Goal: Transaction & Acquisition: Purchase product/service

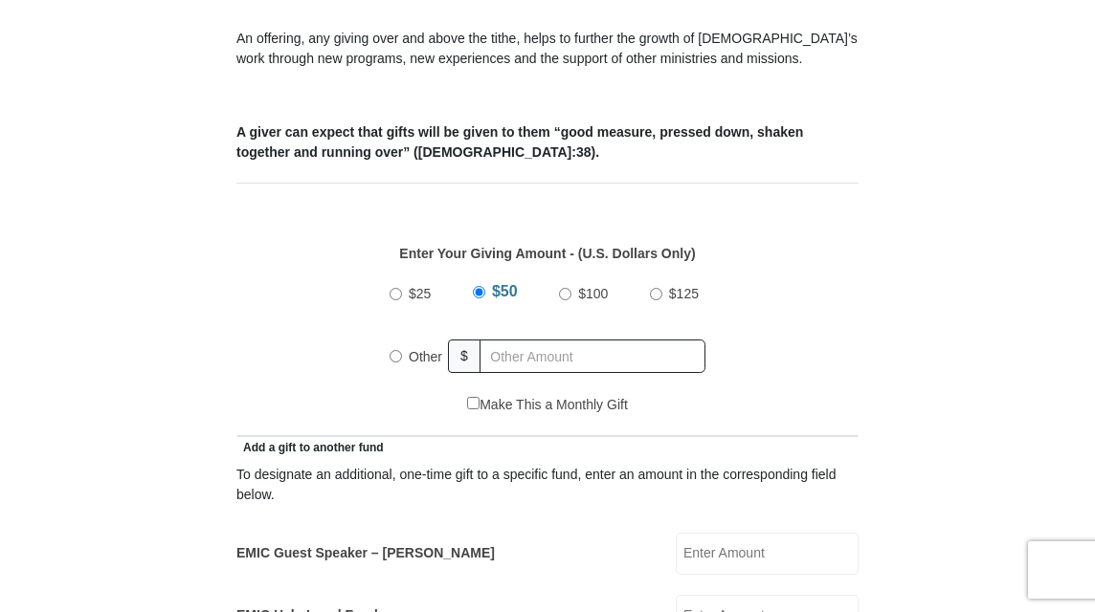
scroll to position [662, 0]
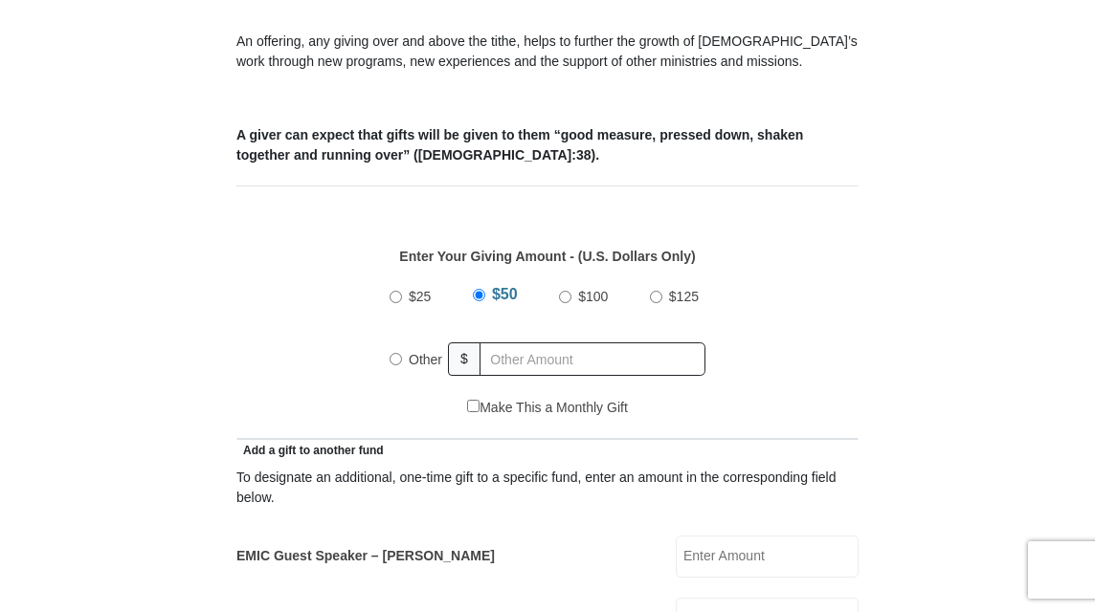
click at [398, 363] on input "Other" at bounding box center [395, 359] width 12 height 12
radio input "true"
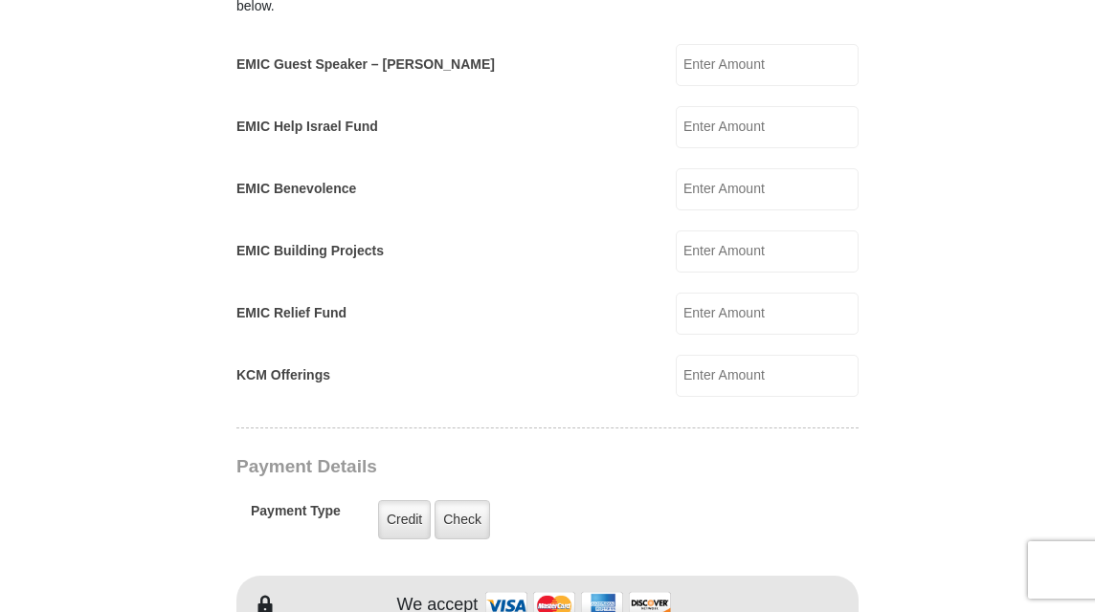
scroll to position [1161, 0]
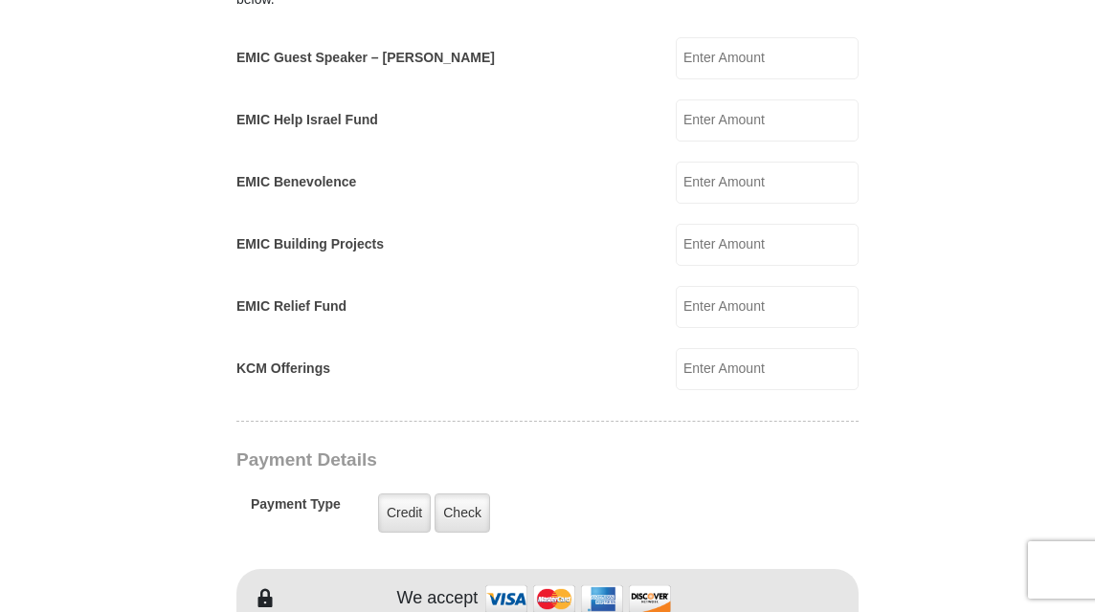
click at [715, 123] on input "EMIC Help Israel Fund" at bounding box center [767, 121] width 183 height 42
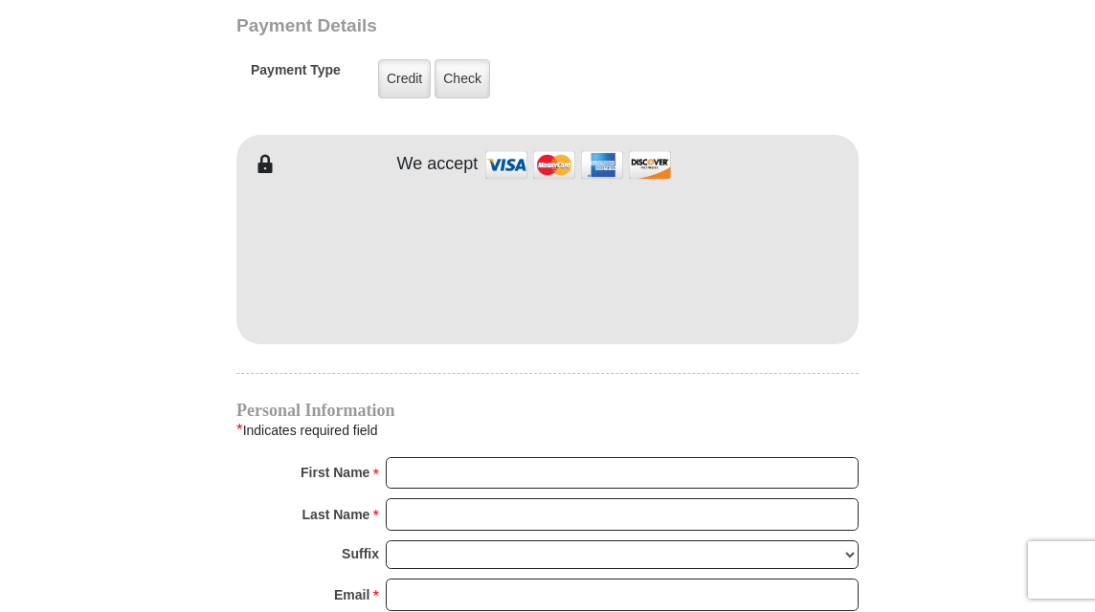
scroll to position [1597, 0]
type input "50.00"
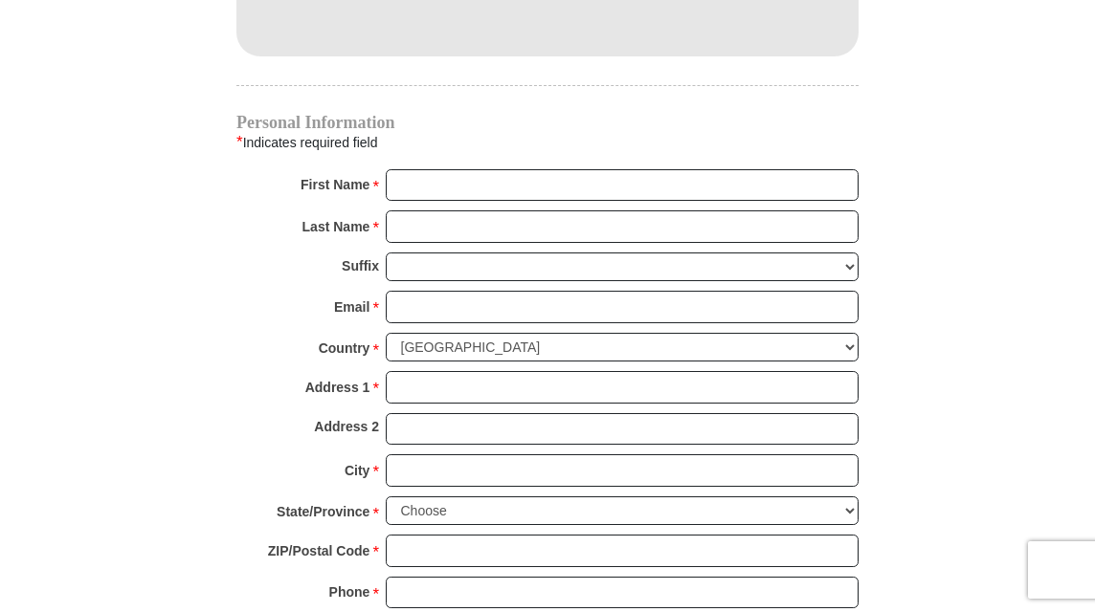
scroll to position [1884, 0]
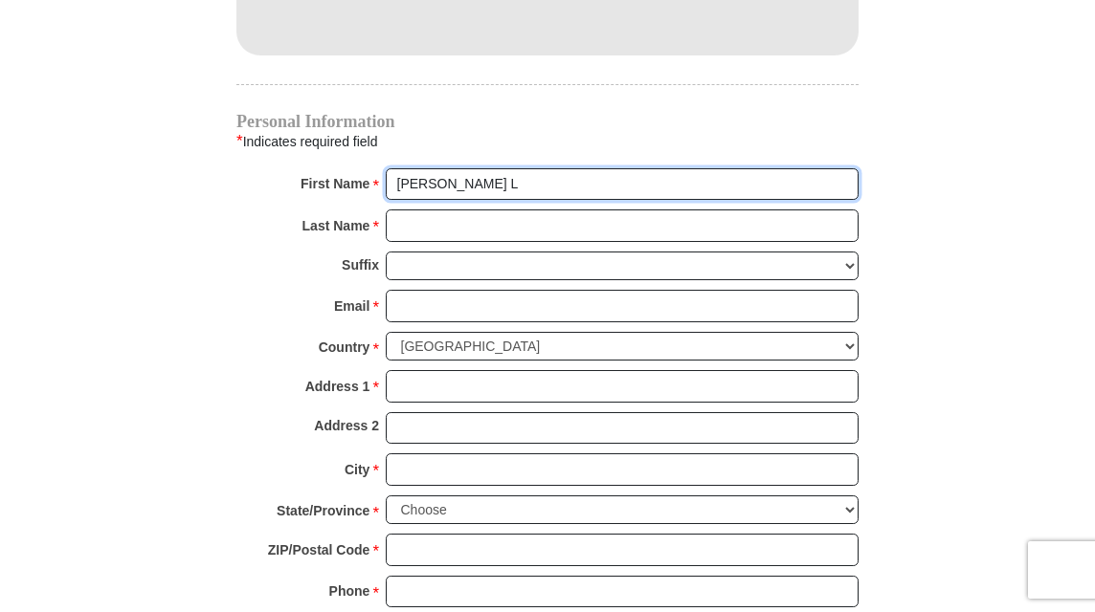
type input "Betsy L"
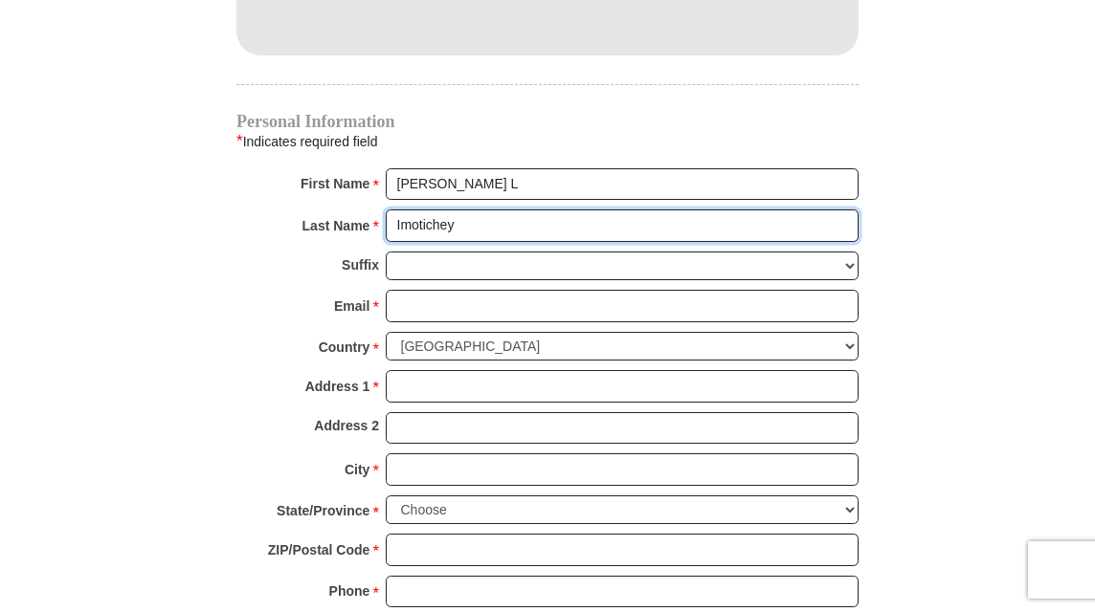
type input "Imotichey"
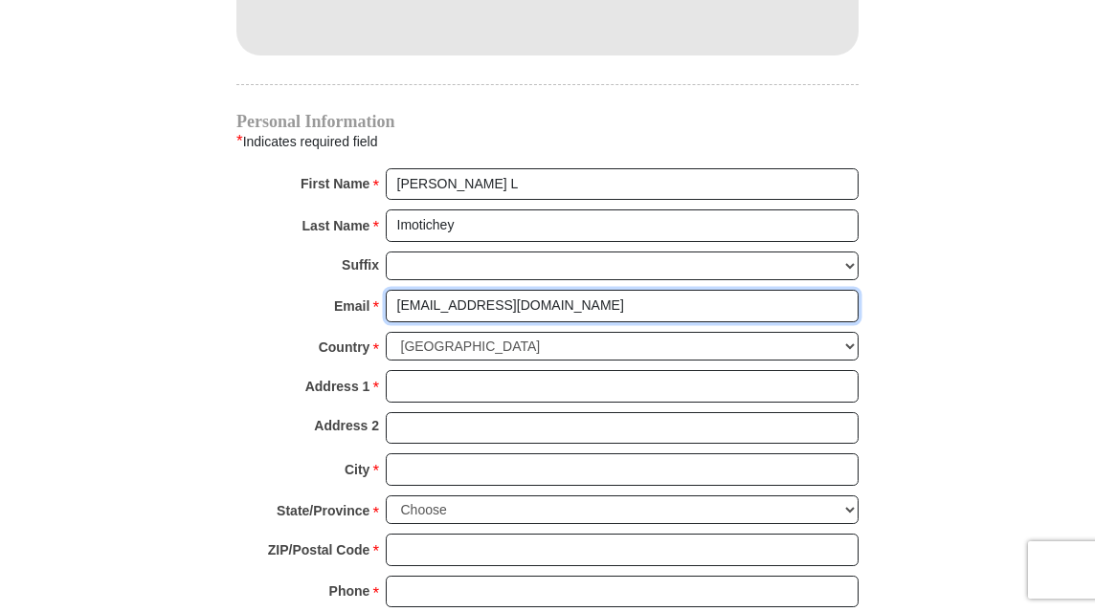
type input "bimotichey@yahoo.com"
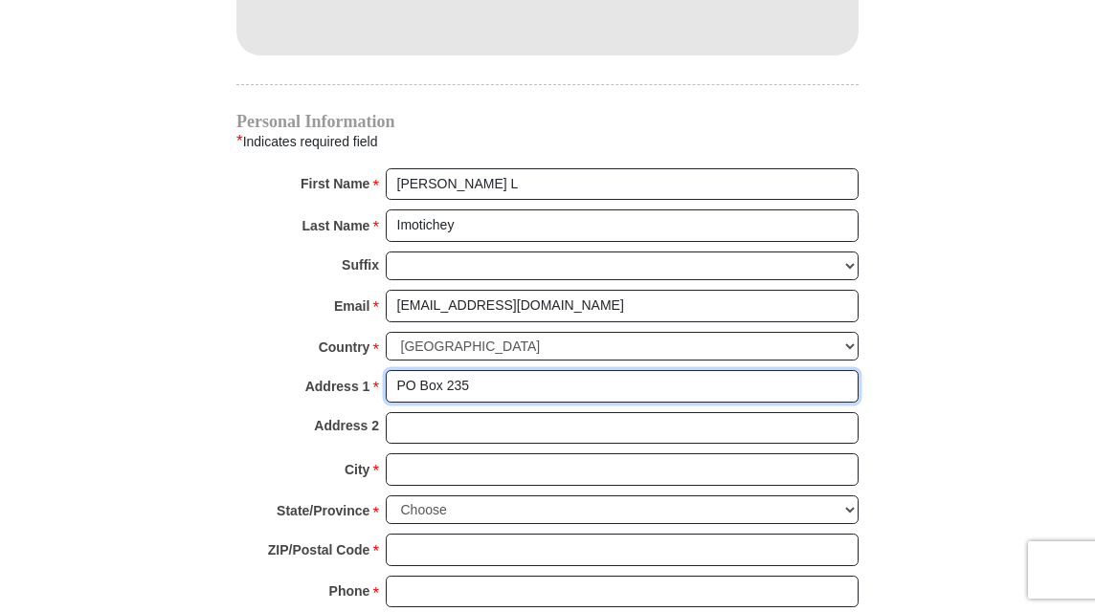
type input "PO Box 235"
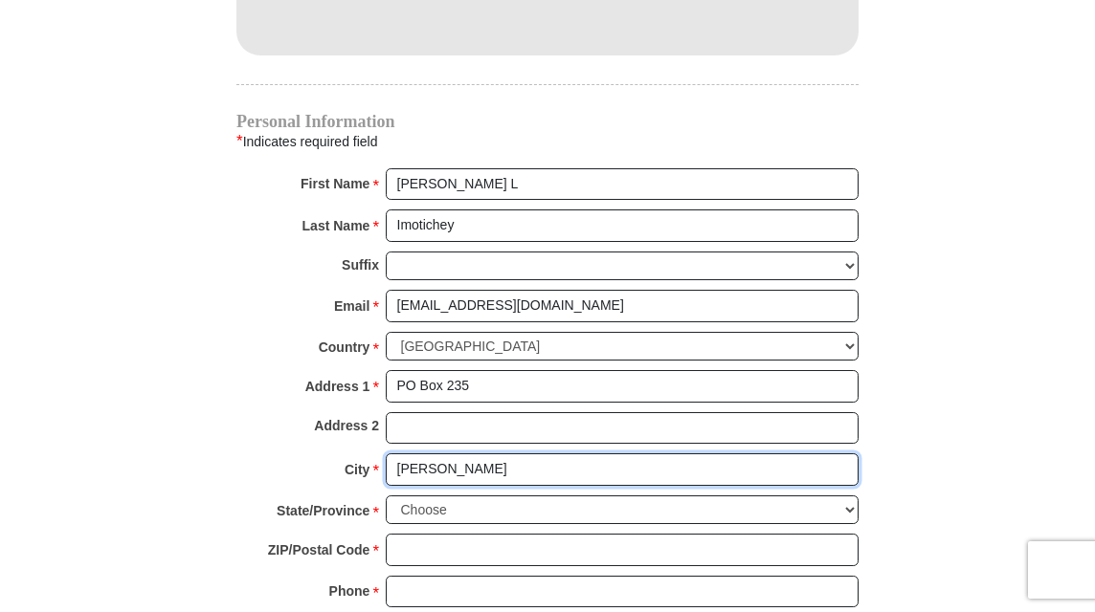
type input "Coleman"
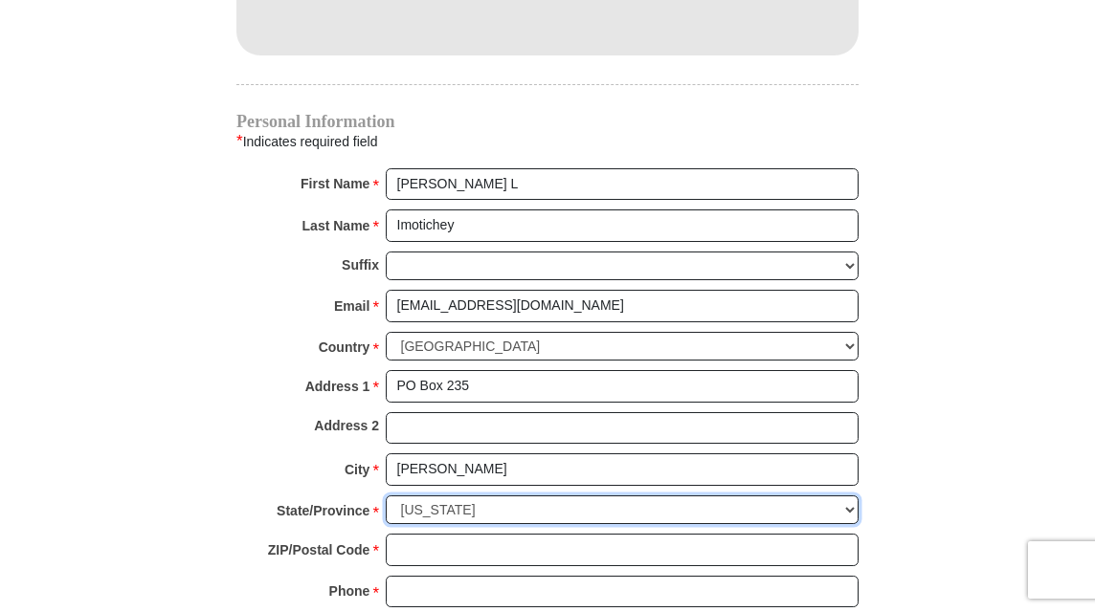
select select "OK"
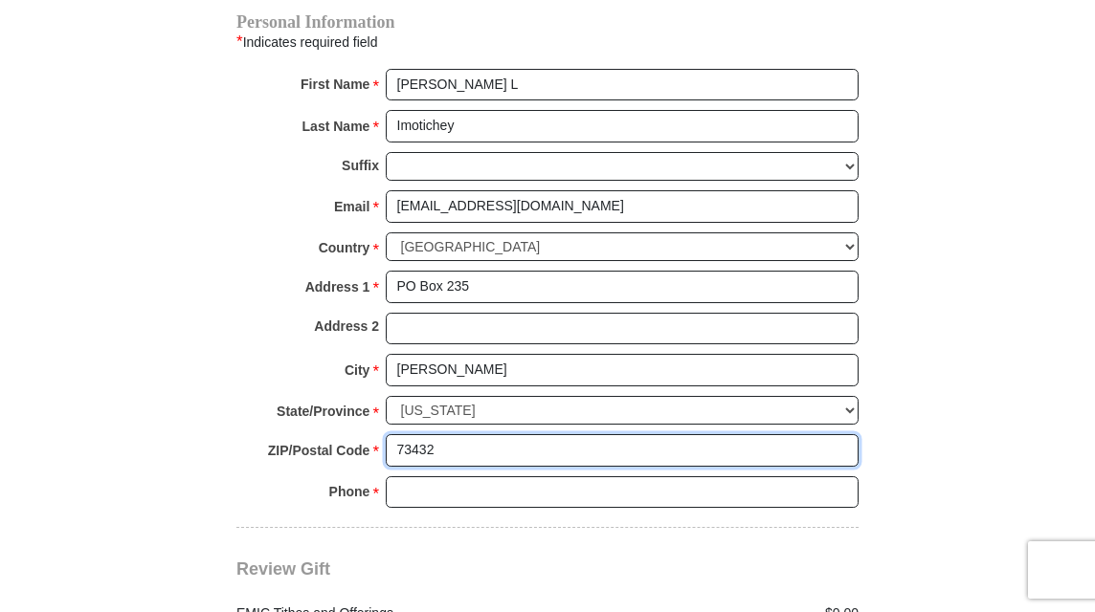
scroll to position [1994, 0]
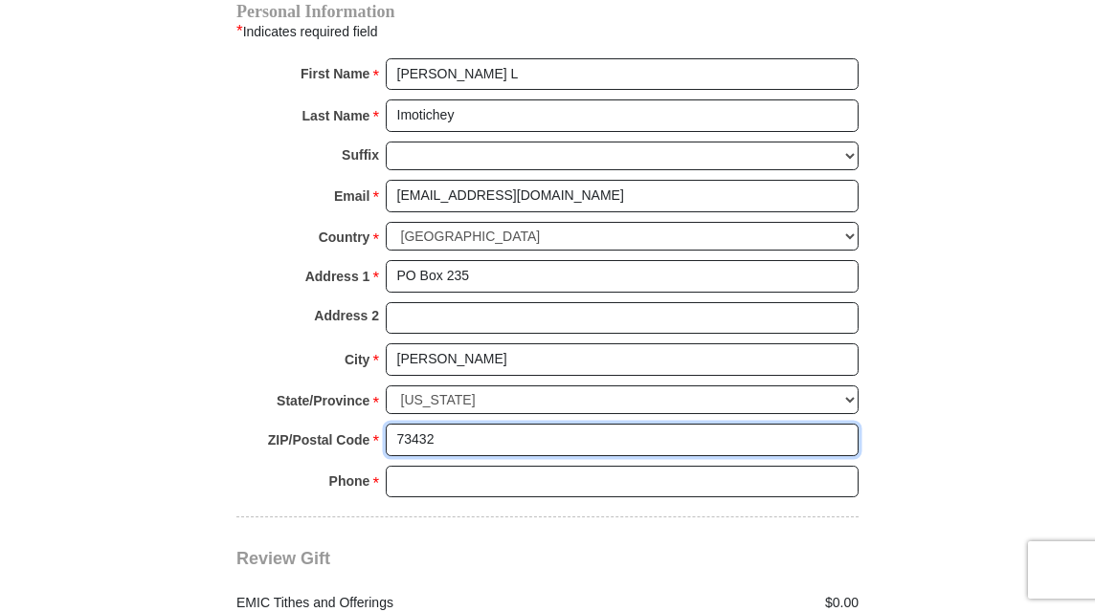
type input "73432"
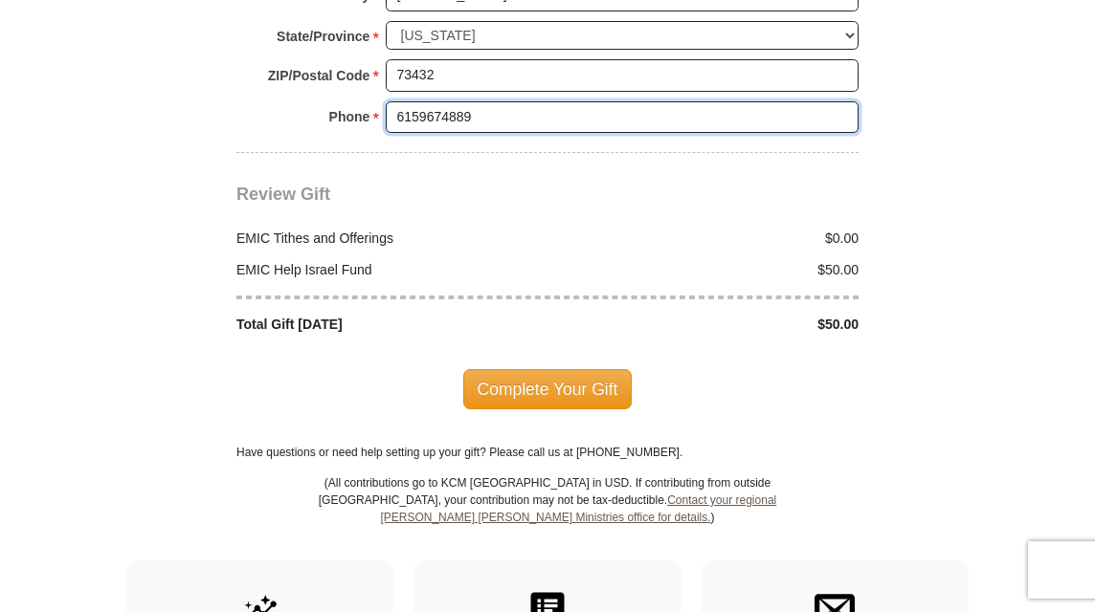
scroll to position [2361, 0]
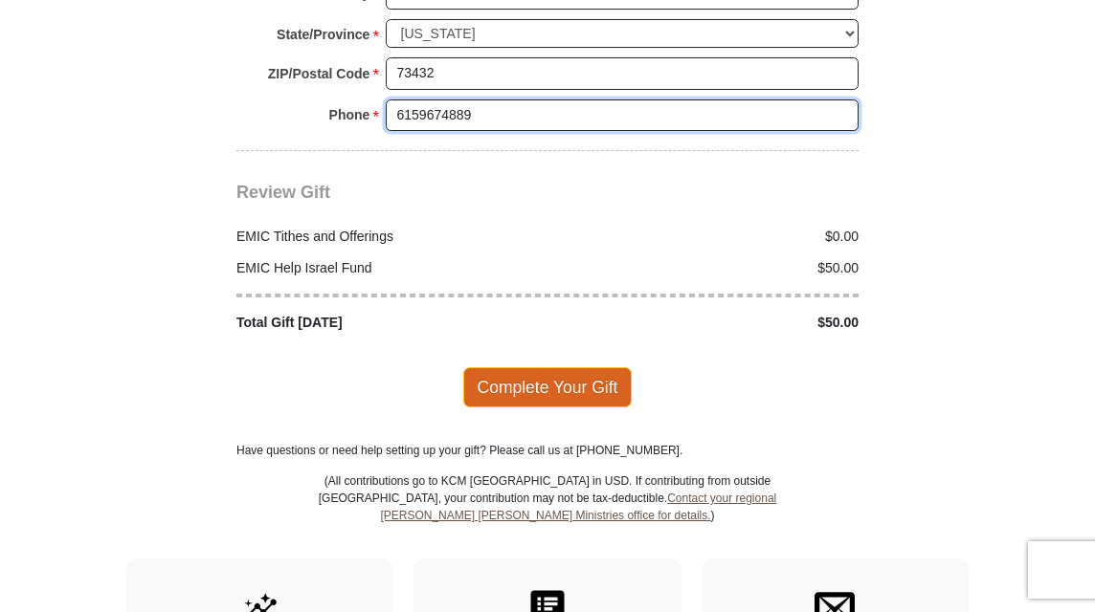
type input "6159674889"
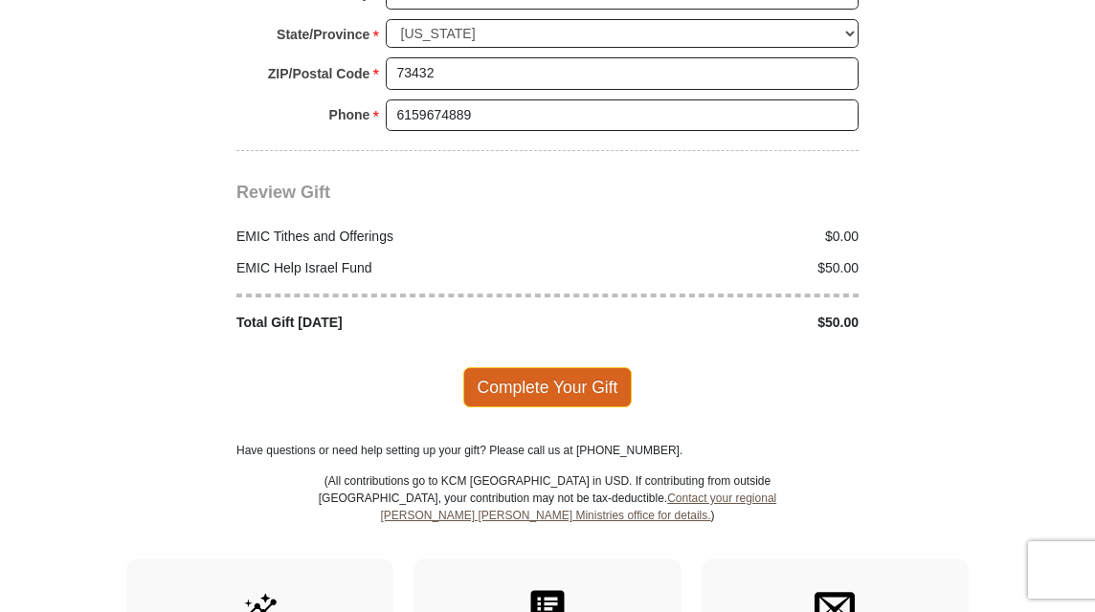
click at [561, 369] on span "Complete Your Gift" at bounding box center [547, 387] width 169 height 40
